Goal: Information Seeking & Learning: Find specific fact

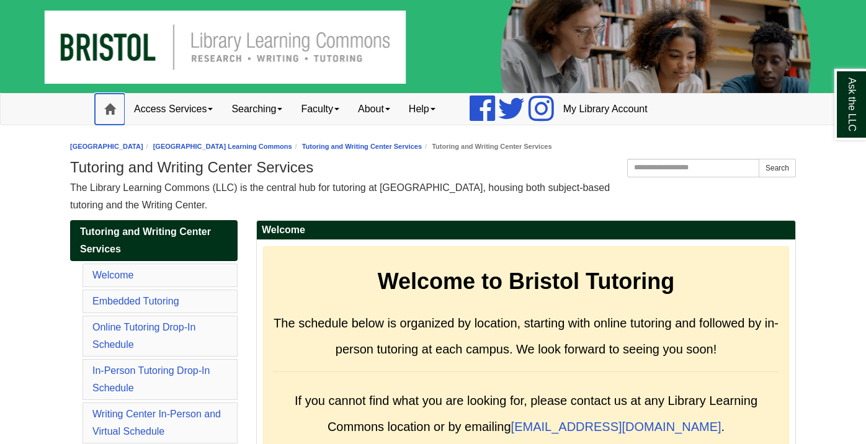
click at [103, 104] on link "Home" at bounding box center [110, 109] width 30 height 31
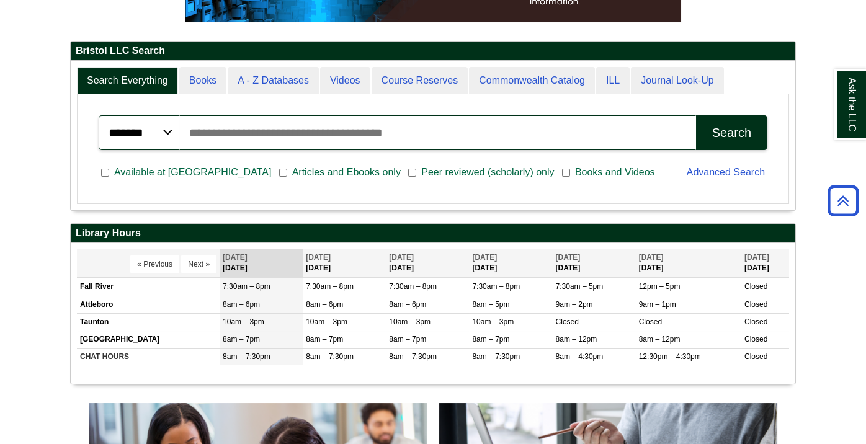
scroll to position [149, 724]
click at [232, 126] on input "Search articles, books, journals & more" at bounding box center [437, 132] width 516 height 35
click at [696, 115] on button "Search" at bounding box center [731, 132] width 71 height 35
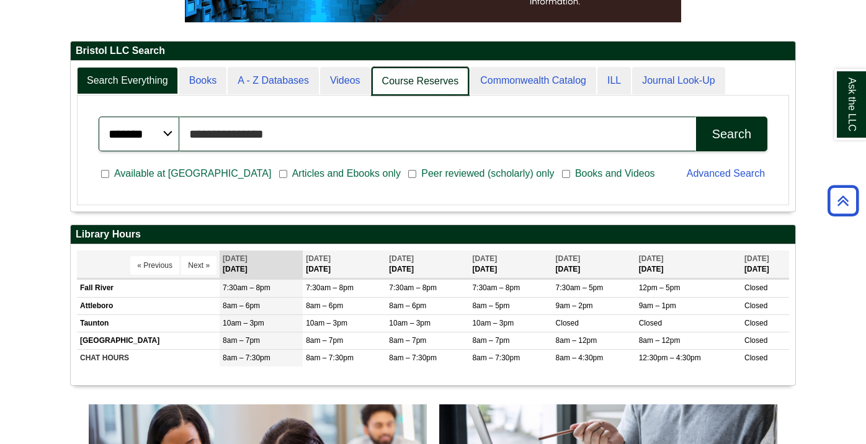
scroll to position [150, 724]
type input "**********"
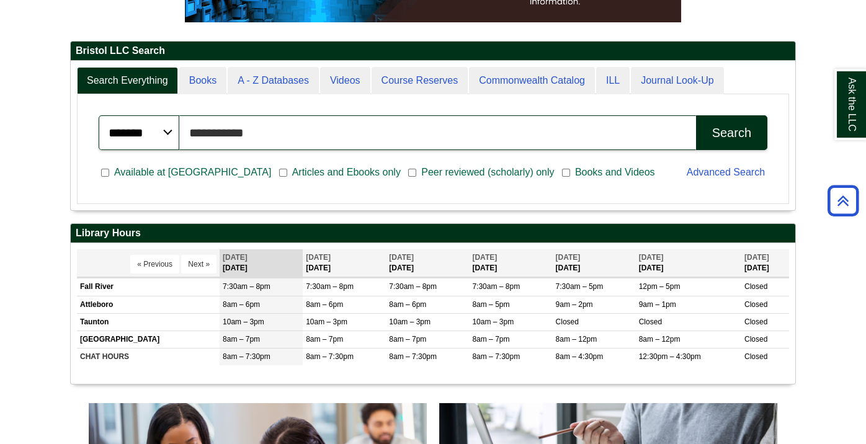
scroll to position [6, 6]
